Goal: Transaction & Acquisition: Purchase product/service

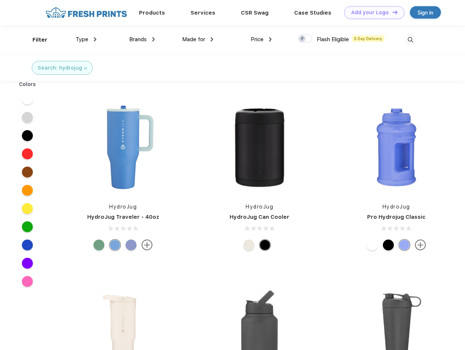
click at [371, 12] on link "Add your Logo Design Tool" at bounding box center [374, 12] width 60 height 13
click at [0, 0] on div "Design Tool" at bounding box center [0, 0] width 0 height 0
click at [392, 12] on link "Add your Logo Design Tool" at bounding box center [374, 12] width 60 height 13
click at [35, 40] on div "Filter" at bounding box center [39, 40] width 15 height 8
click at [86, 39] on span "Type" at bounding box center [82, 39] width 13 height 7
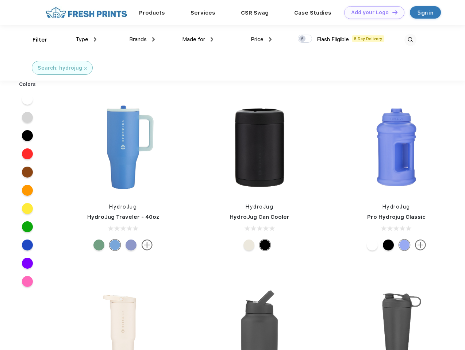
click at [142, 39] on span "Brands" at bounding box center [138, 39] width 18 height 7
click at [198, 39] on span "Made for" at bounding box center [193, 39] width 23 height 7
click at [261, 39] on span "Price" at bounding box center [257, 39] width 13 height 7
click at [305, 39] on div at bounding box center [305, 39] width 14 height 8
click at [303, 39] on input "checkbox" at bounding box center [300, 36] width 5 height 5
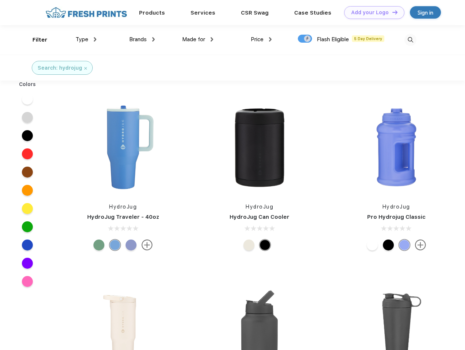
click at [410, 40] on img at bounding box center [410, 40] width 12 height 12
